Goal: Task Accomplishment & Management: Use online tool/utility

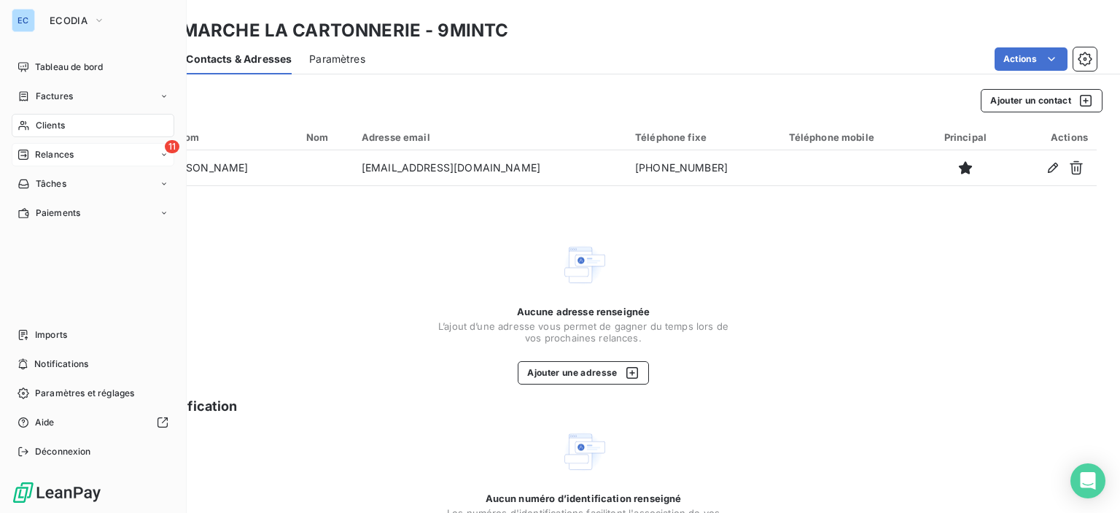
click at [32, 151] on div "Relances" at bounding box center [46, 154] width 56 height 13
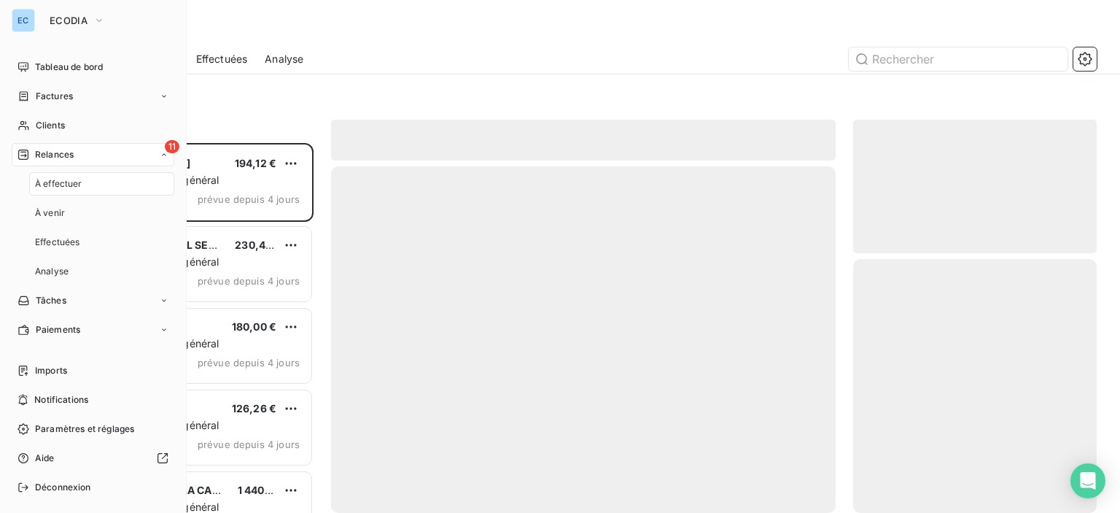
scroll to position [359, 232]
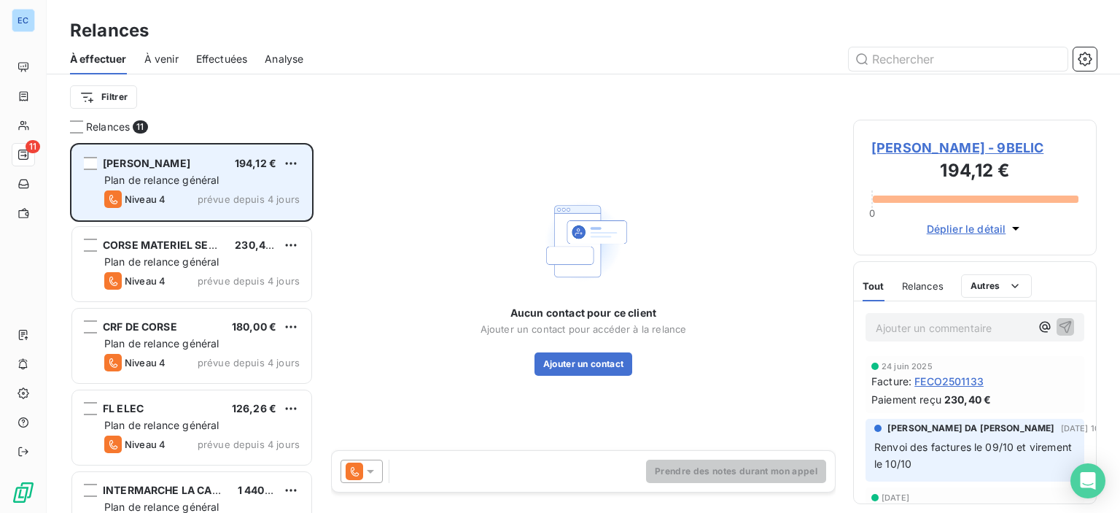
click at [184, 168] on span "[PERSON_NAME]" at bounding box center [147, 163] width 88 height 12
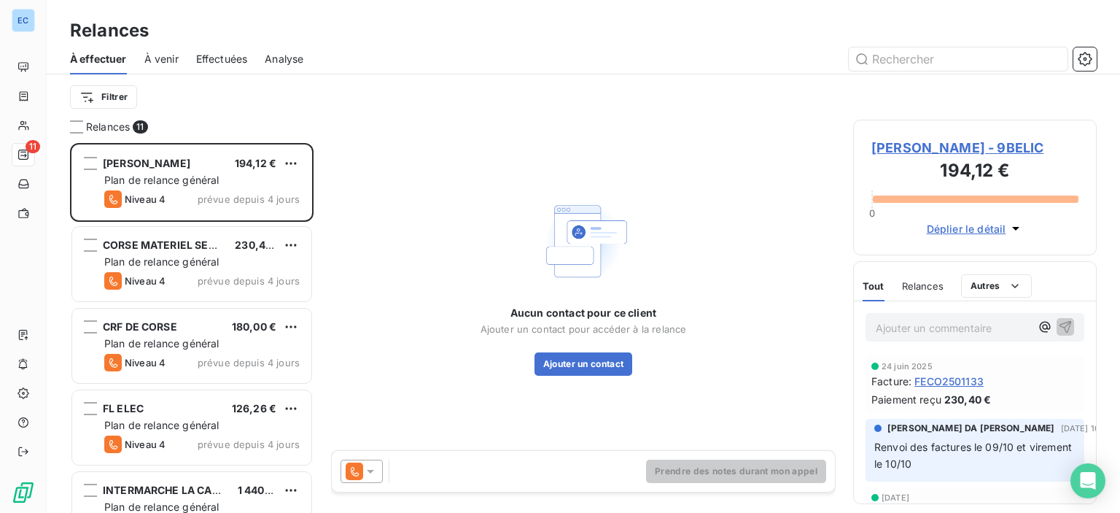
click at [925, 149] on span "[PERSON_NAME] - 9BELIC" at bounding box center [974, 148] width 207 height 20
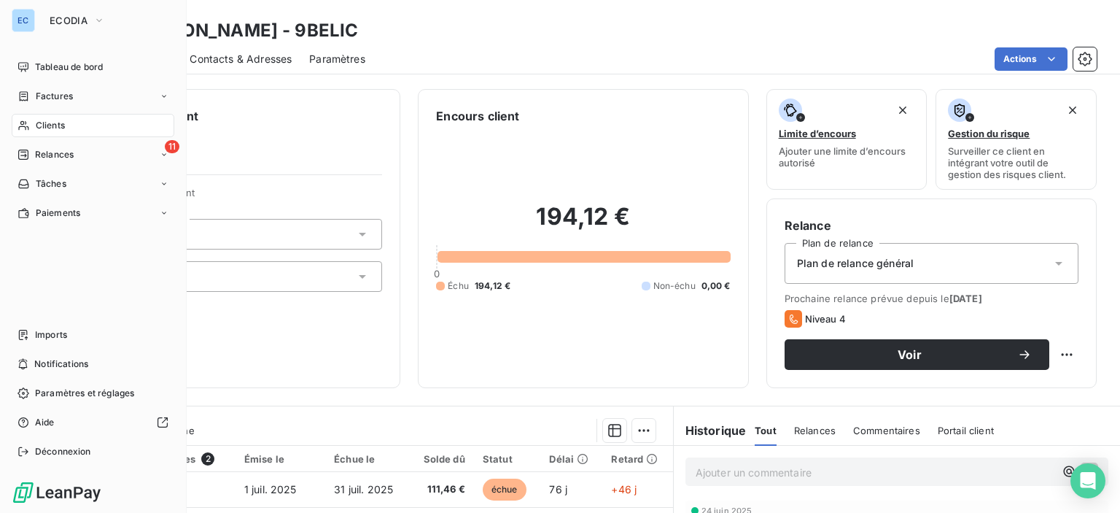
click at [37, 128] on span "Clients" at bounding box center [50, 125] width 29 height 13
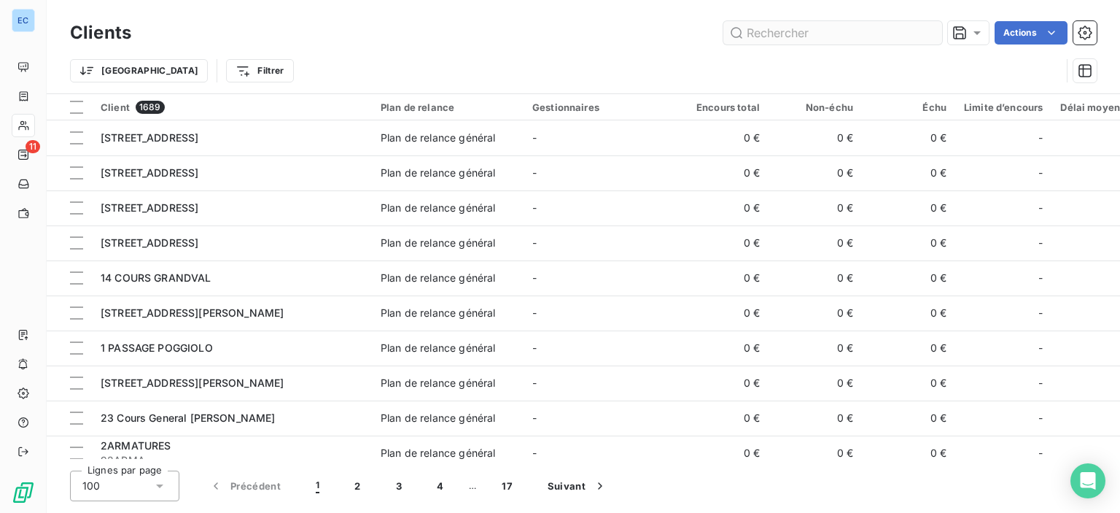
click at [748, 37] on input "text" at bounding box center [832, 32] width 219 height 23
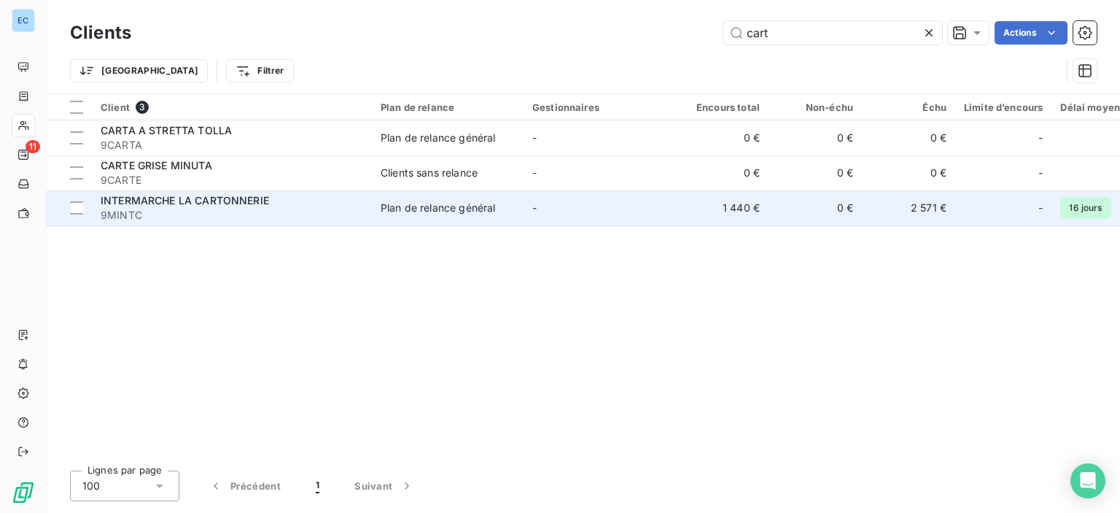
type input "cart"
click at [744, 213] on td "1 440 €" at bounding box center [721, 207] width 93 height 35
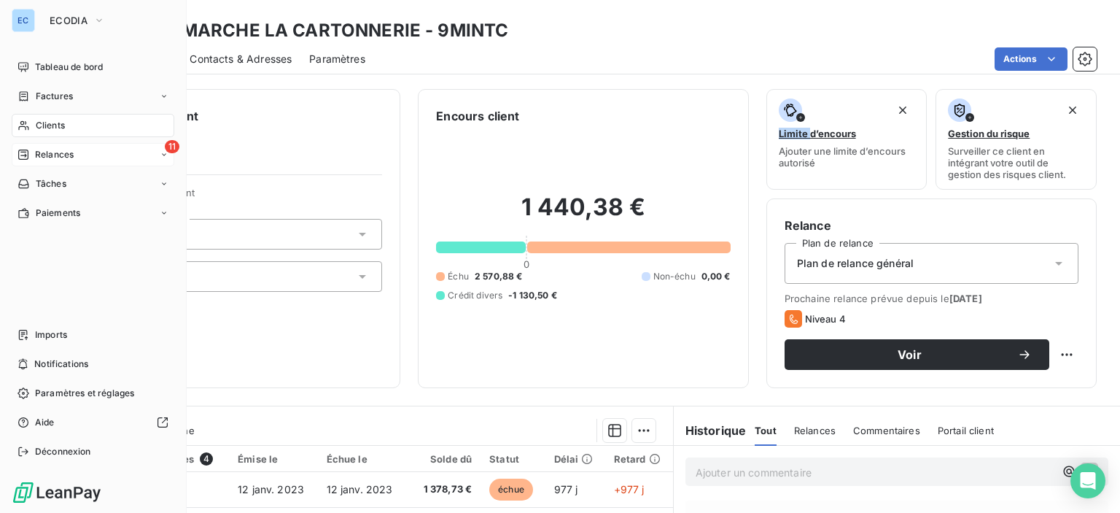
click at [178, 148] on span "11" at bounding box center [172, 146] width 15 height 13
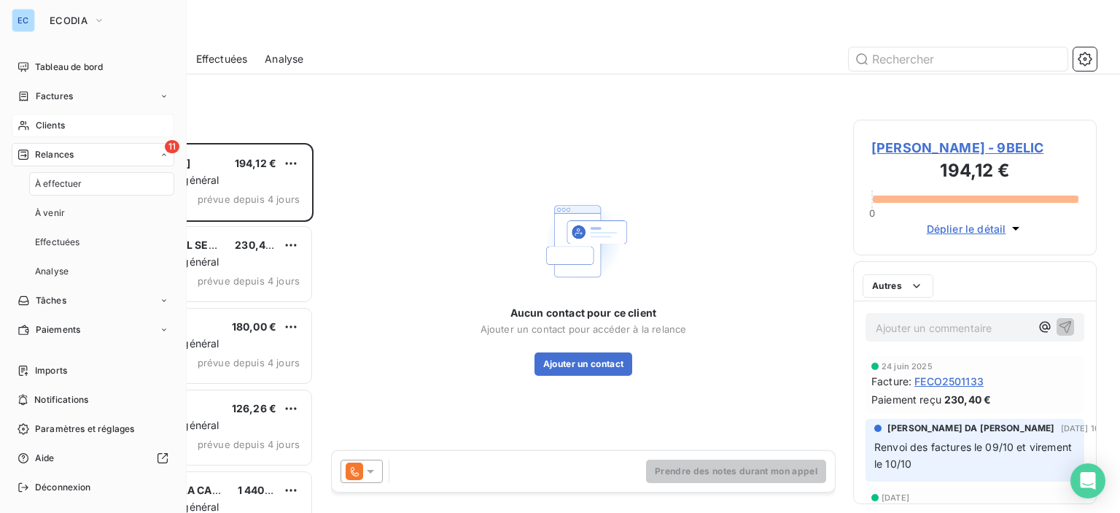
scroll to position [359, 232]
click at [165, 146] on span "11" at bounding box center [172, 146] width 15 height 13
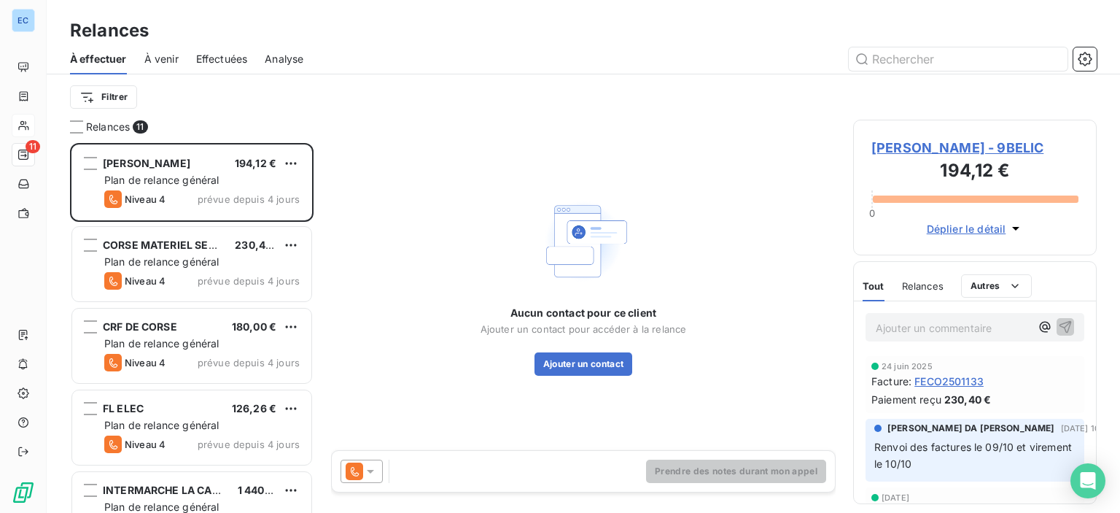
scroll to position [219, 0]
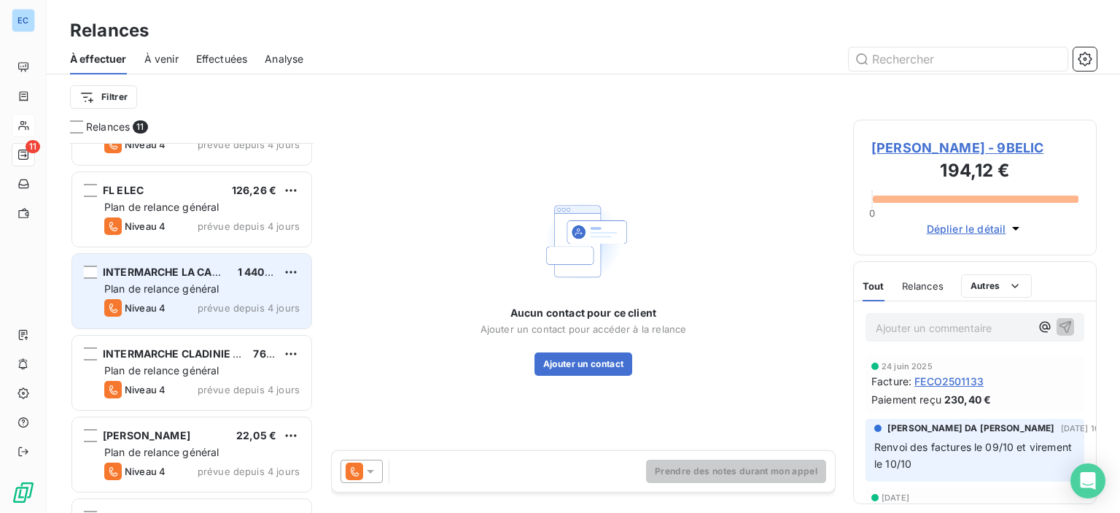
click at [173, 291] on span "Plan de relance général" at bounding box center [161, 288] width 114 height 12
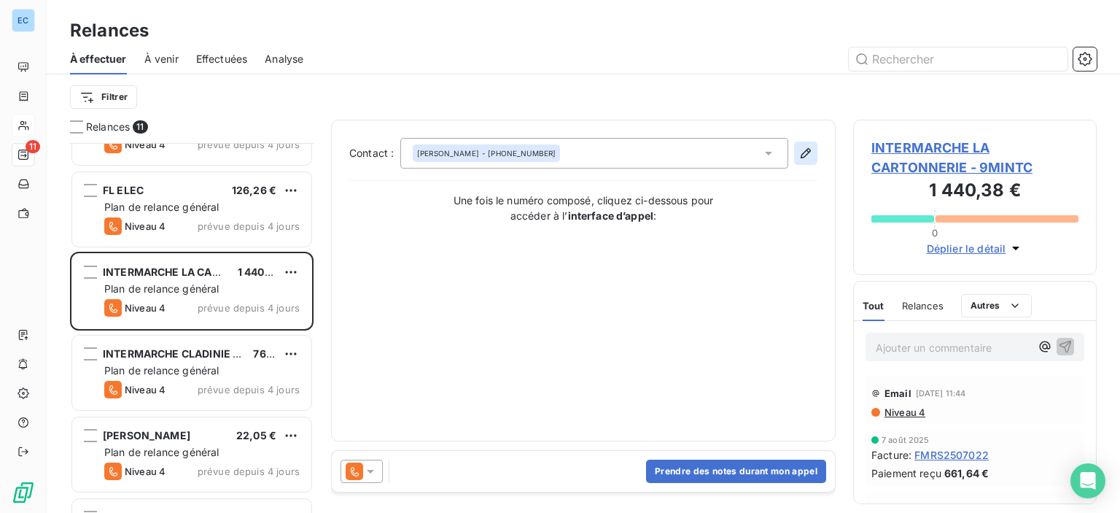
click at [805, 155] on icon "button" at bounding box center [805, 153] width 15 height 15
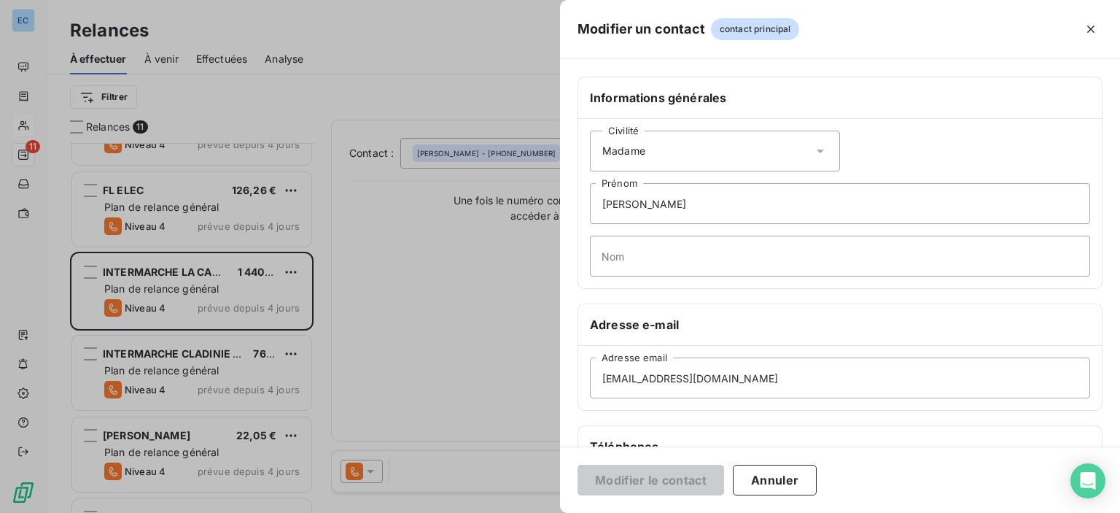
click at [492, 146] on div at bounding box center [560, 256] width 1120 height 513
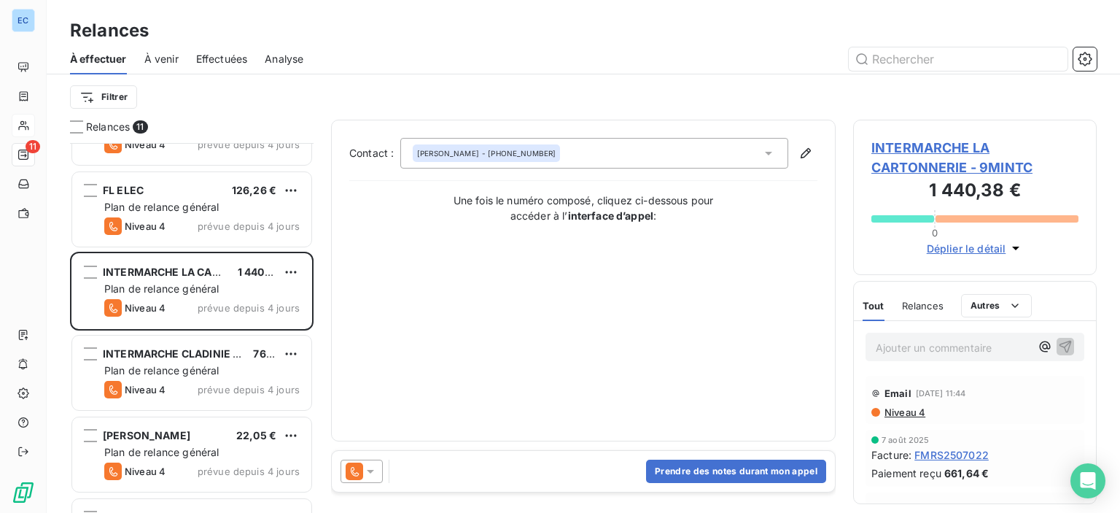
drag, startPoint x: 688, startPoint y: 468, endPoint x: 683, endPoint y: 454, distance: 15.5
click at [686, 459] on div "Prendre des notes durant mon appel" at bounding box center [583, 471] width 503 height 41
click at [671, 470] on button "Prendre des notes durant mon appel" at bounding box center [736, 470] width 180 height 23
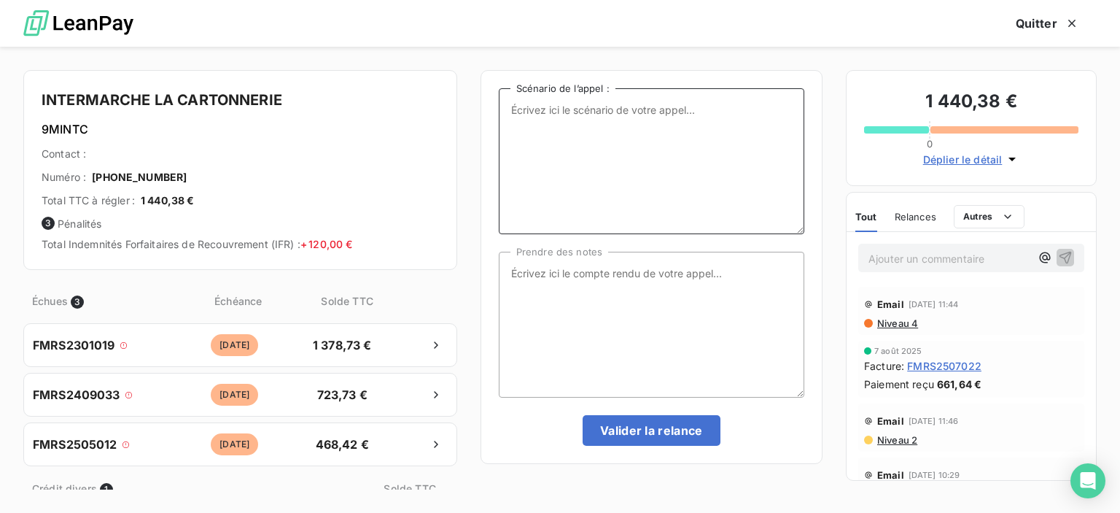
click at [551, 132] on textarea "Scénario de l’appel :" at bounding box center [652, 161] width 306 height 146
click at [626, 105] on textarea "relances duplicatas de f" at bounding box center [652, 161] width 306 height 146
type textarea "relances duplicatas de factures en attente de paiement"
click at [510, 273] on textarea "Prendre des notes" at bounding box center [652, 325] width 306 height 146
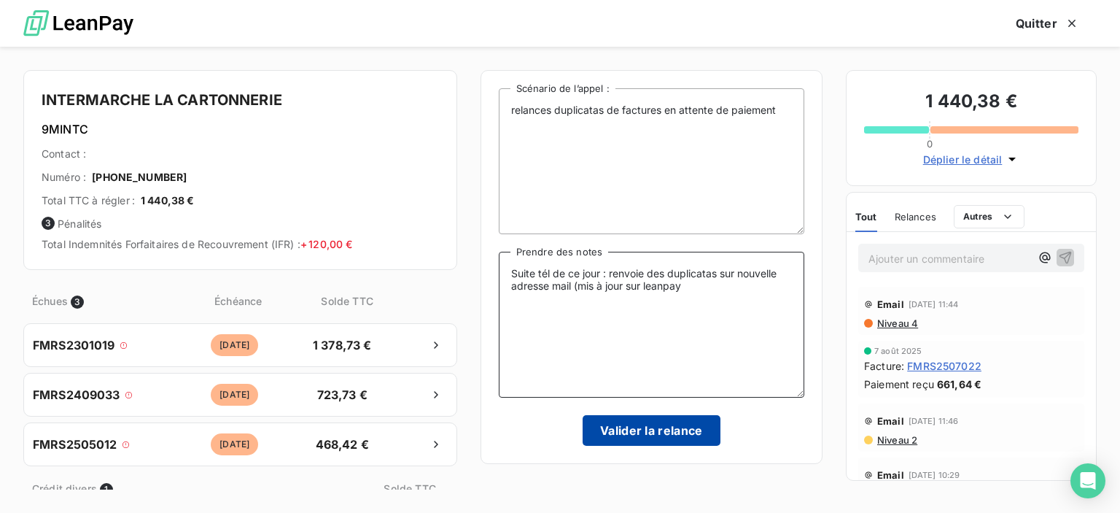
type textarea "Suite tél de ce jour : renvoie des duplicatas sur nouvelle adresse mail (mis à …"
click at [647, 440] on button "Valider la relance" at bounding box center [652, 430] width 138 height 31
